Goal: Task Accomplishment & Management: Complete application form

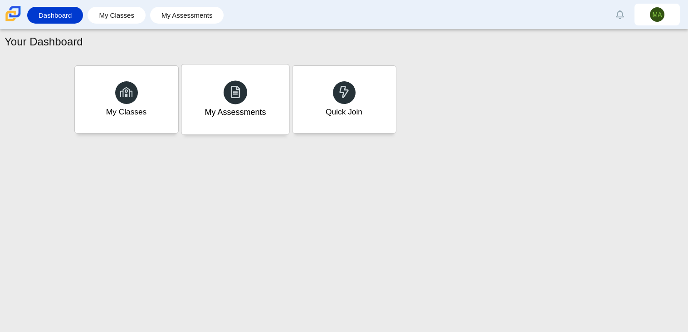
click at [272, 111] on div "My Assessments" at bounding box center [234, 99] width 107 height 70
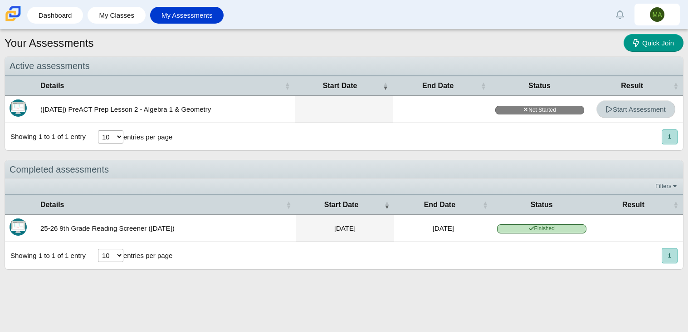
click at [598, 107] on link "Start Assessment" at bounding box center [635, 109] width 79 height 18
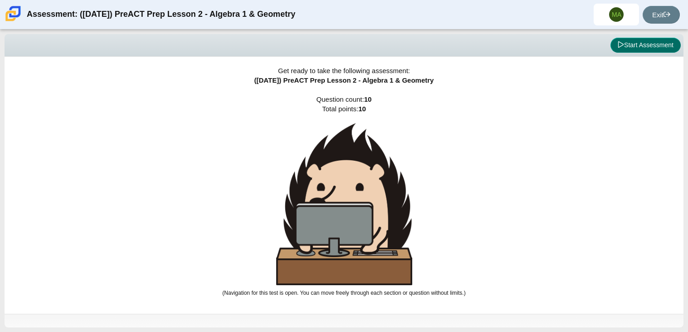
click at [640, 49] on button "Start Assessment" at bounding box center [645, 45] width 70 height 15
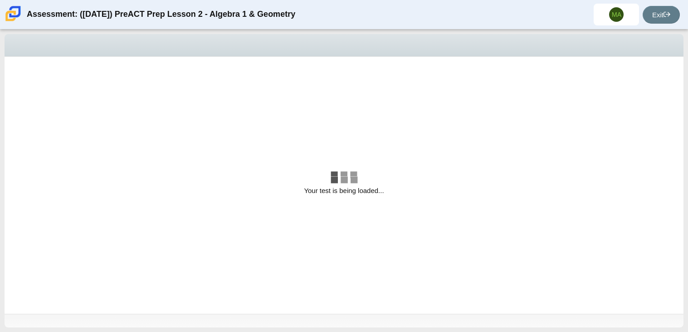
select select "bbf5d072-3e0b-44c4-9a12-6e7c9033f65b"
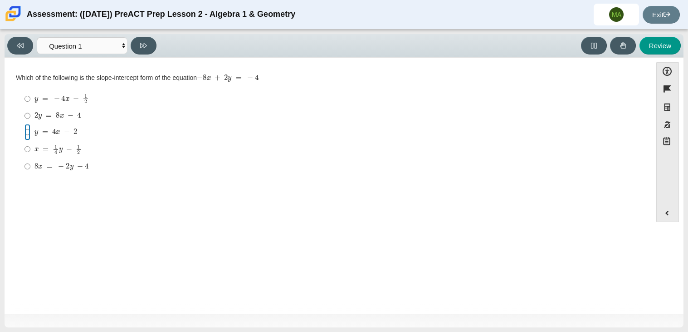
click at [27, 133] on input "y = 4 x − 2 y = 4 x − 2" at bounding box center [27, 132] width 6 height 16
radio input "true"
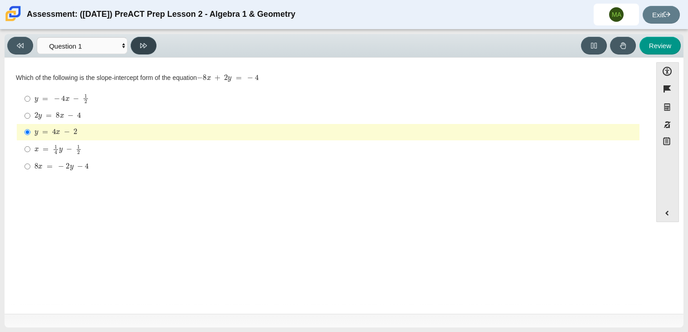
click at [142, 42] on icon at bounding box center [143, 45] width 7 height 7
select select "ed62e223-81bd-4cbf-ab48-ab975844bd1f"
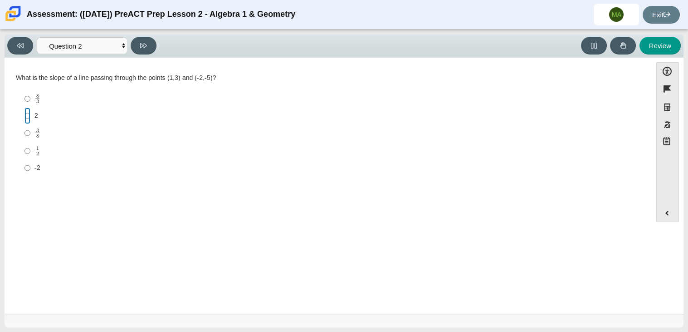
click at [25, 117] on input "2 2" at bounding box center [27, 115] width 6 height 16
radio input "true"
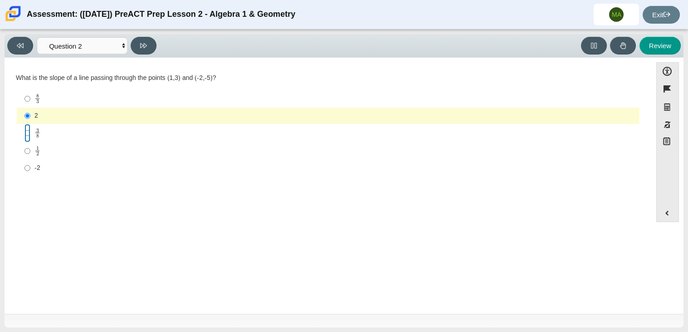
click at [26, 130] on input "3 8 3 eighths" at bounding box center [27, 133] width 6 height 18
radio input "true"
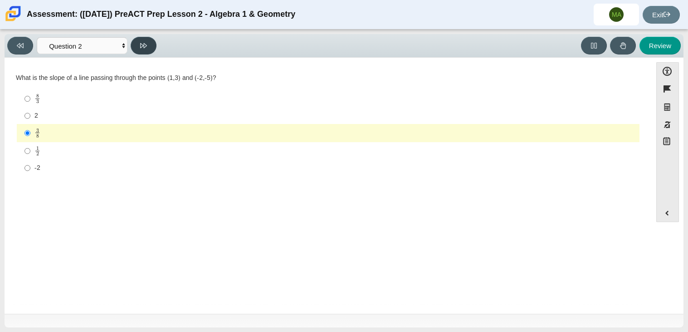
click at [146, 42] on icon at bounding box center [143, 45] width 7 height 7
select select "97f4f5fa-a52e-4fed-af51-565bfcdf47cb"
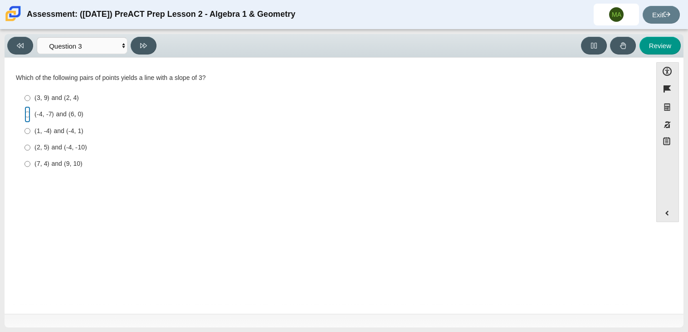
click at [26, 116] on input "(-4, -7) and (6, 0) (-4, -7) and (6, 0)" at bounding box center [27, 114] width 6 height 16
radio input "true"
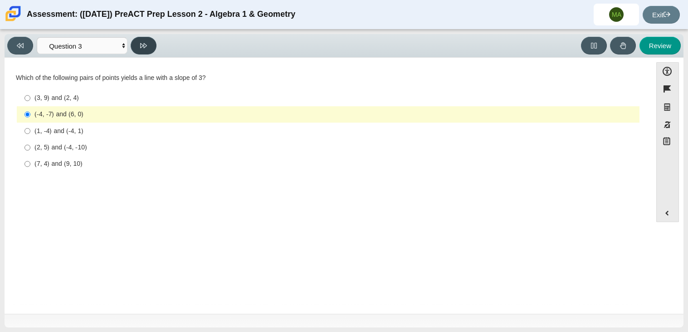
click at [151, 49] on button at bounding box center [144, 46] width 26 height 18
select select "89427bb7-e313-4f00-988f-8b8255897029"
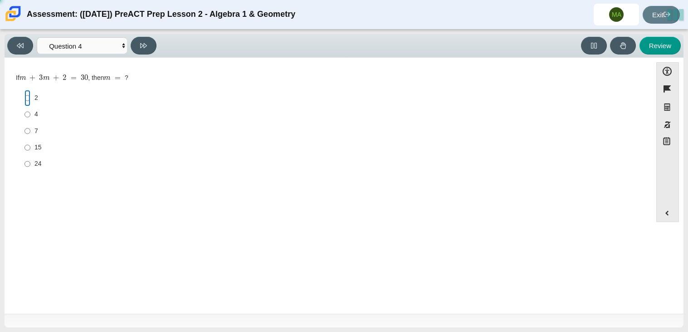
click at [27, 98] on input "2 2" at bounding box center [27, 98] width 6 height 16
radio input "true"
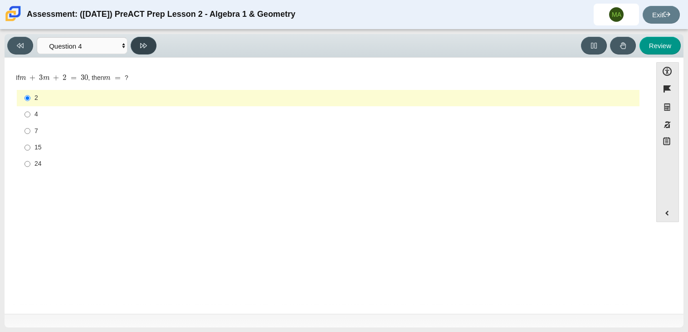
click at [145, 51] on button at bounding box center [144, 46] width 26 height 18
select select "489dcffd-4e6a-49cf-a9d6-ad1d4a911a4e"
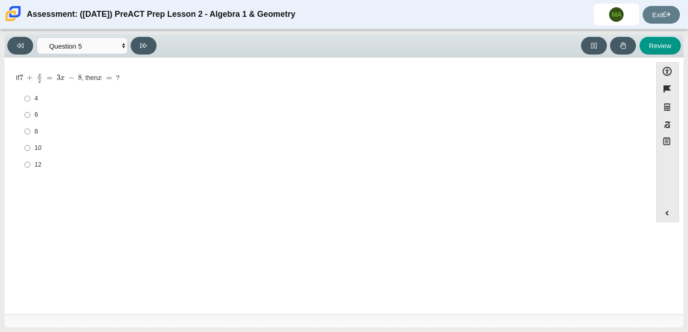
click at [30, 132] on label "8 8" at bounding box center [328, 131] width 621 height 16
click at [30, 132] on input "8 8" at bounding box center [27, 131] width 6 height 16
radio input "true"
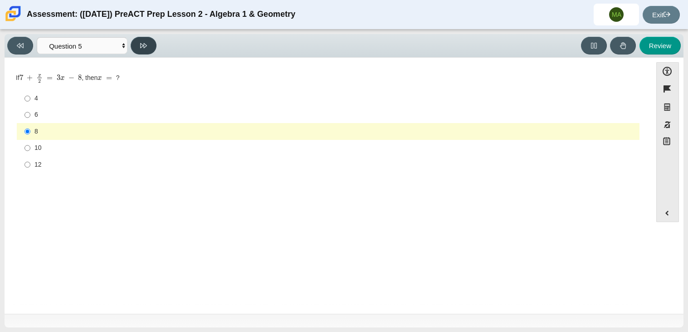
click at [143, 44] on icon at bounding box center [143, 45] width 7 height 7
select select "210571de-36a6-4d8e-a361-ceff8ef801dc"
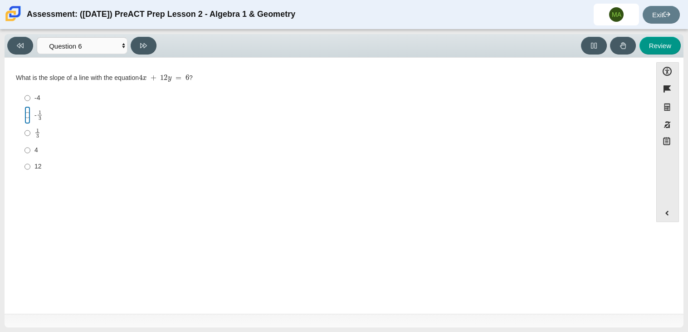
click at [29, 113] on input "- 1 3 -1 third" at bounding box center [27, 115] width 6 height 18
radio input "true"
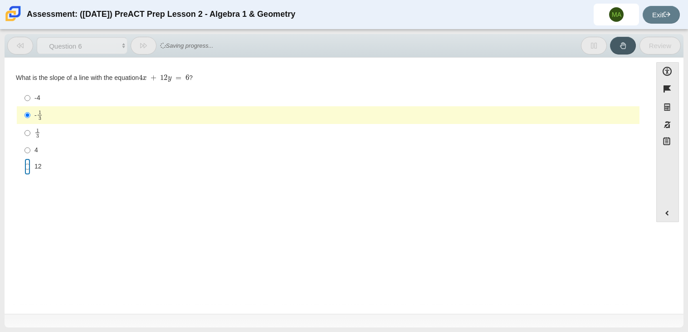
click at [28, 164] on input "12 12" at bounding box center [27, 166] width 6 height 16
radio input "true"
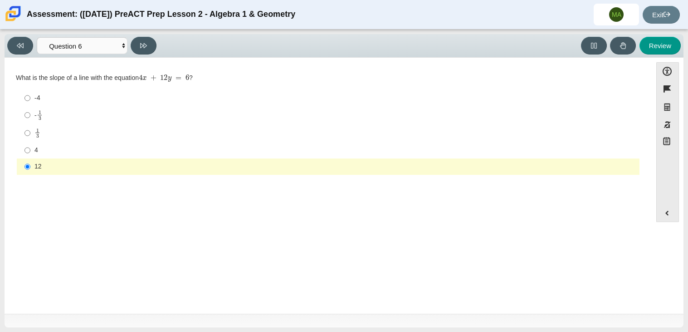
click at [145, 35] on div "Viewing Question 6 of 10 in Pacing Mode Questions Question 1 Question 2 Questio…" at bounding box center [344, 46] width 679 height 24
click at [146, 43] on icon at bounding box center [143, 45] width 7 height 7
select select "ec95ace6-bebc-42b8-9428-40567494d4da"
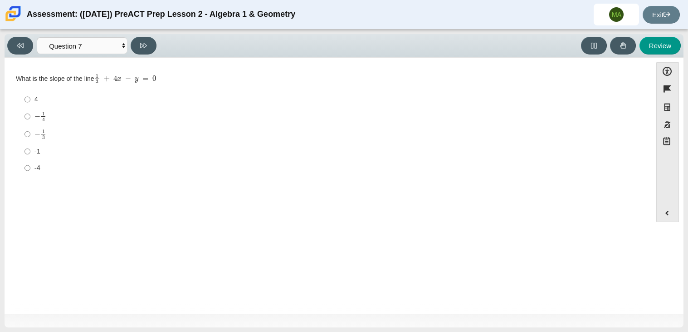
click at [23, 151] on label "-1 -1" at bounding box center [328, 151] width 621 height 16
click at [24, 151] on input "-1 -1" at bounding box center [27, 151] width 6 height 16
radio input "true"
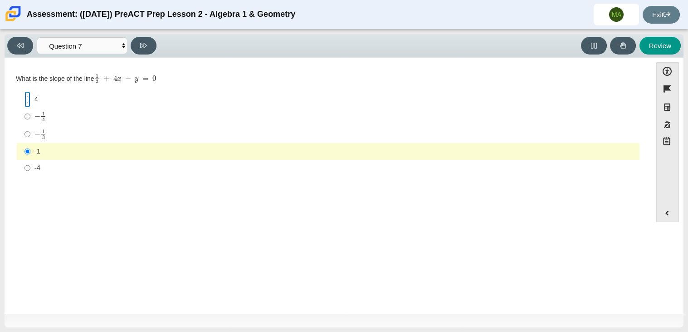
click at [24, 96] on input "4 4" at bounding box center [27, 99] width 6 height 16
radio input "true"
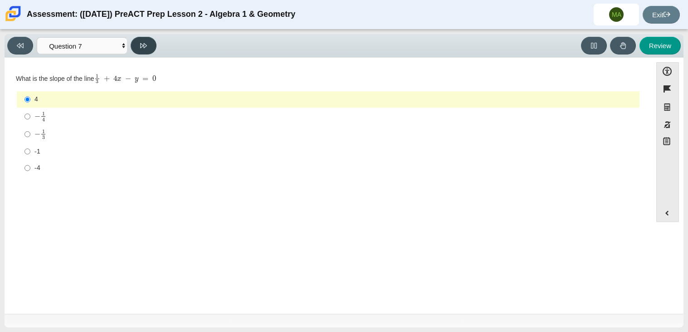
click at [140, 44] on icon at bounding box center [143, 45] width 7 height 5
select select "ce81fe10-bf29-4b5e-8bd7-4f47f2fed4d8"
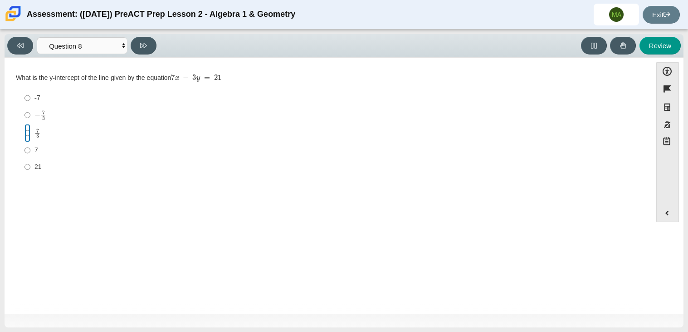
click at [24, 131] on input "7 3 7 thirds" at bounding box center [27, 133] width 6 height 18
radio input "true"
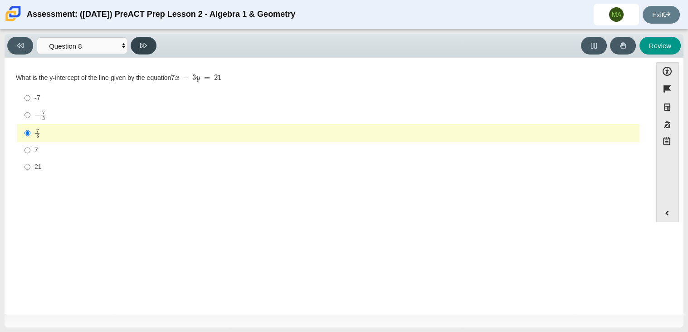
click at [143, 38] on button at bounding box center [144, 46] width 26 height 18
select select "14773eaf-2ca1-47ae-afe7-a624a56f34b3"
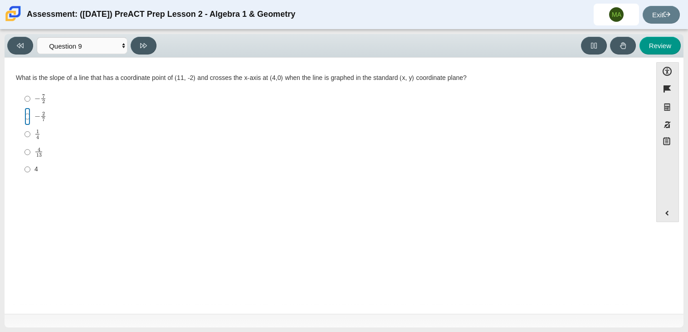
click at [25, 117] on input "− 2 7 negative 2 sevenths" at bounding box center [27, 116] width 6 height 18
radio input "true"
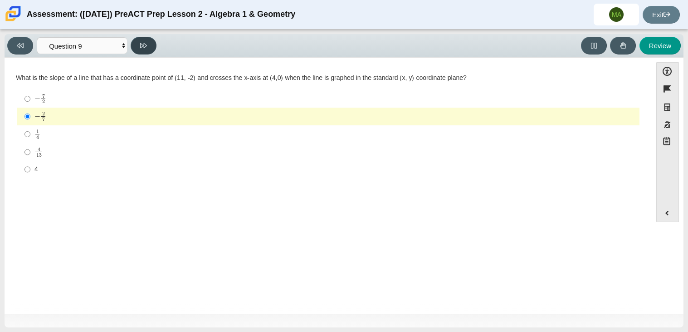
click at [143, 46] on icon at bounding box center [143, 45] width 7 height 7
select select "96b71634-eacb-4f7e-8aef-411727d9bcba"
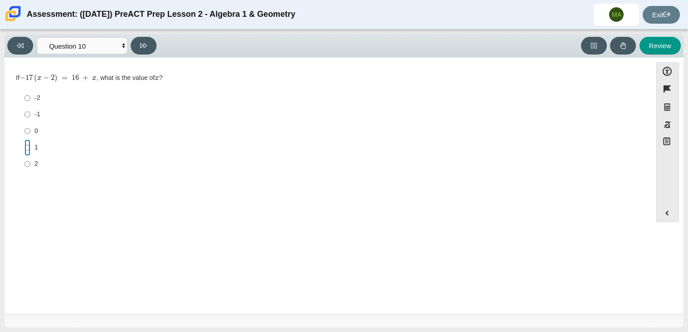
click at [24, 147] on input "1 1" at bounding box center [27, 147] width 6 height 16
radio input "true"
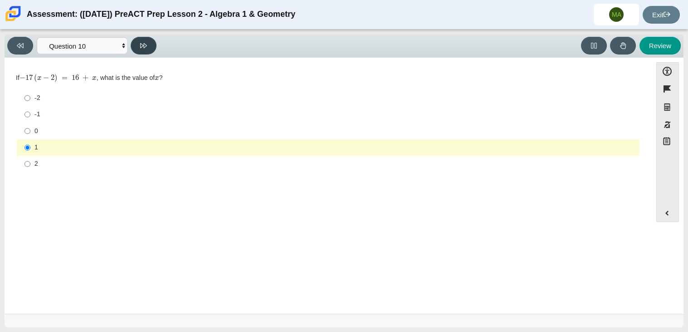
click at [154, 42] on button at bounding box center [144, 46] width 26 height 18
select select "review"
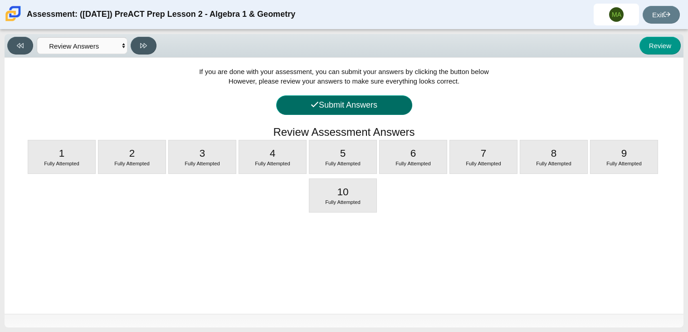
click at [370, 109] on button "Submit Answers" at bounding box center [344, 105] width 136 height 20
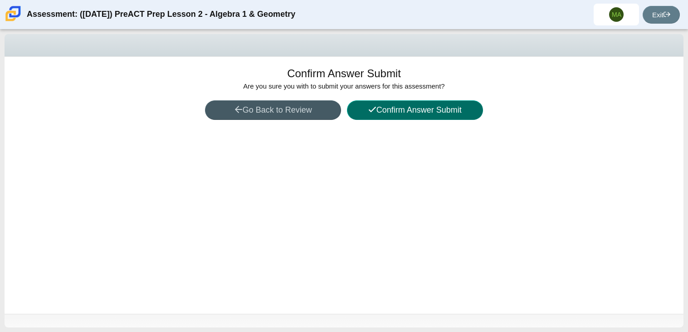
click at [371, 111] on icon at bounding box center [372, 109] width 8 height 8
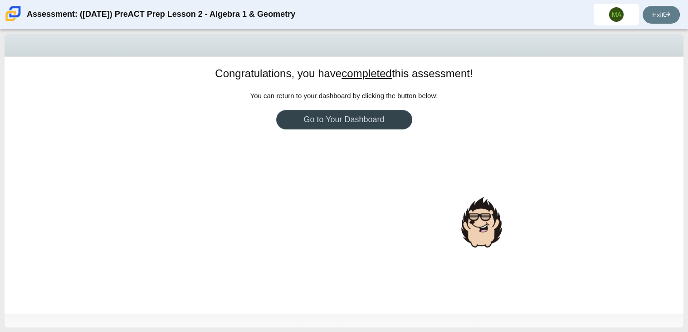
click at [370, 119] on link "Go to Your Dashboard" at bounding box center [344, 120] width 136 height 20
